Goal: Task Accomplishment & Management: Use online tool/utility

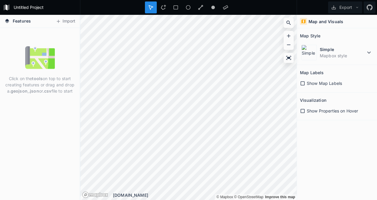
click at [29, 56] on img at bounding box center [40, 58] width 30 height 30
click at [66, 20] on button "Import" at bounding box center [65, 21] width 25 height 9
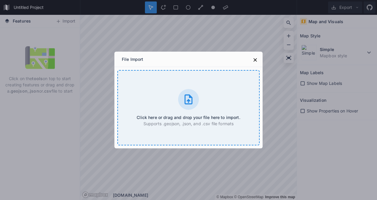
click at [187, 103] on icon at bounding box center [189, 99] width 8 height 10
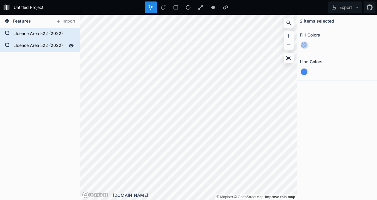
click at [25, 43] on form "LIcence Area 522 (2022)" at bounding box center [39, 45] width 55 height 9
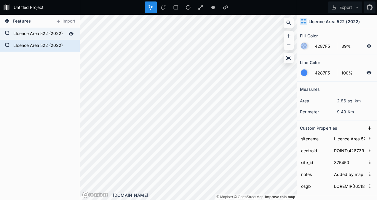
click at [38, 35] on form "LIcence Area 522 (2022)" at bounding box center [39, 33] width 55 height 9
type input "POINT(433927.1916692833 78336.9356158462)"
type input "POLYGON((435429.00471212127 77615.27913225841,430100.20170540304 77582.12733332…"
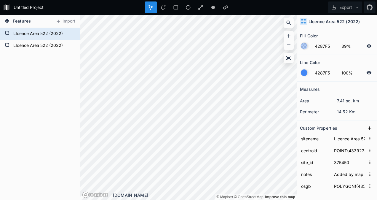
click at [34, 54] on div "LIcence Area 522 (2022) LIcence Area 522 (2022)" at bounding box center [40, 114] width 80 height 172
click at [70, 21] on button "Import" at bounding box center [65, 21] width 25 height 9
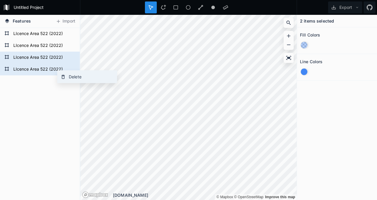
click at [66, 74] on div "Delete" at bounding box center [86, 77] width 59 height 12
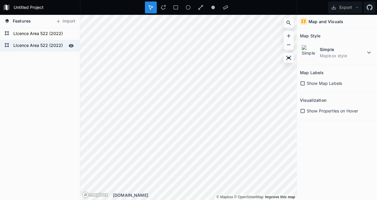
click at [49, 43] on form "LIcence Area 522 (2022)" at bounding box center [39, 45] width 55 height 9
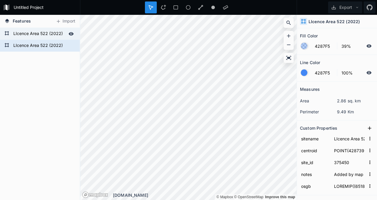
click at [48, 34] on form "LIcence Area 522 (2022)" at bounding box center [39, 33] width 55 height 9
type input "POINT(433927.1916692833 78336.9356158462)"
type input "POLYGON((435429.00471212127 77615.27913225841,430100.20170540304 77582.12733332…"
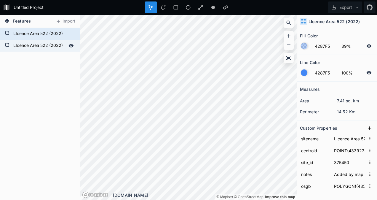
click at [31, 42] on form "LIcence Area 522 (2022)" at bounding box center [39, 45] width 55 height 9
type input "POINT(428739.1022477873 76646.76325758906)"
type input "POLYGON((427995.5035544365 75530.7502696896,428035.1231936208 75669.96276123042…"
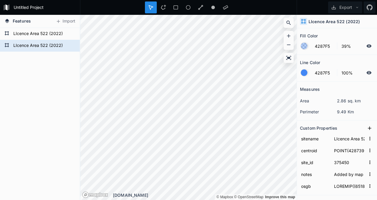
click at [44, 87] on div "LIcence Area 522 (2022) LIcence Area 522 (2022) LIcence Area 522 (2022) LIcence…" at bounding box center [40, 114] width 80 height 172
